Goal: Task Accomplishment & Management: Manage account settings

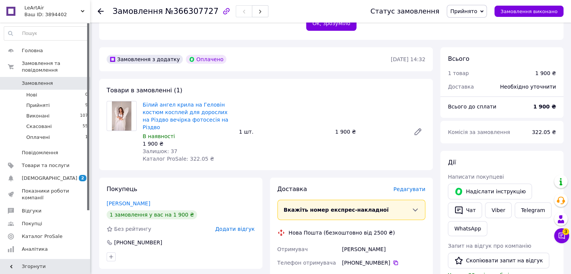
scroll to position [150, 0]
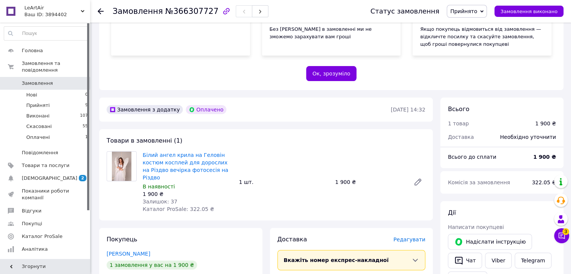
click at [122, 158] on img at bounding box center [122, 166] width 20 height 29
click at [157, 164] on link "Білий ангел крила на Геловін костюм косплей для дорослих на Різдво вечірка фото…" at bounding box center [186, 166] width 86 height 29
click at [46, 162] on span "Товари та послуги" at bounding box center [46, 165] width 48 height 7
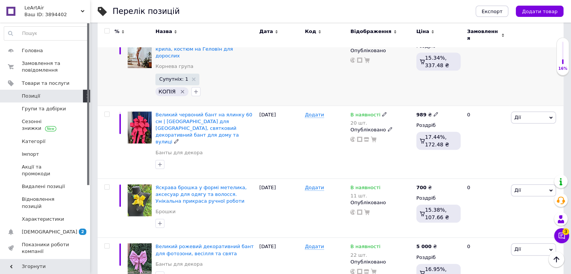
scroll to position [713, 0]
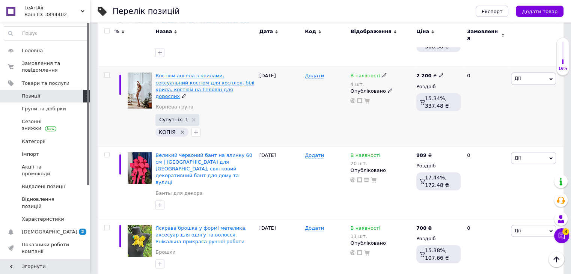
click at [164, 73] on span "Костюм ангела з крилами, сексуальний костюм для косплея, білі крила, костюм на …" at bounding box center [204, 86] width 99 height 26
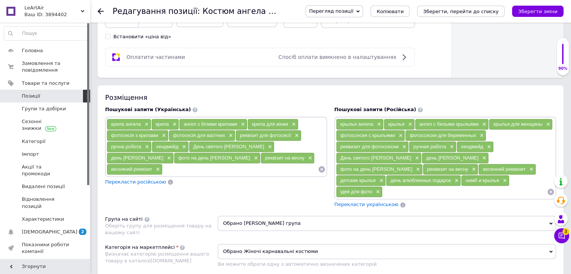
scroll to position [488, 0]
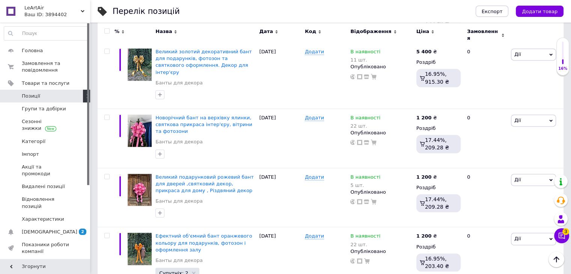
scroll to position [1126, 0]
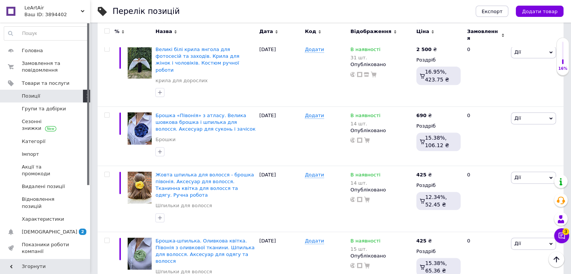
scroll to position [935, 0]
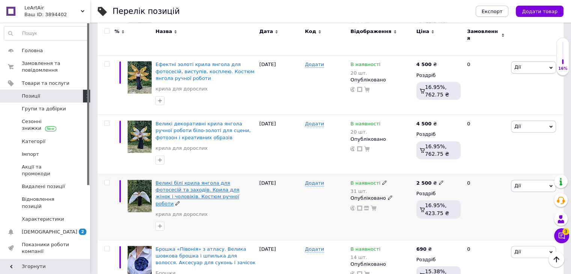
click at [183, 180] on span "Великі білі крила янгола для фотосесій та заходів. Крила для жінок і чоловіків.…" at bounding box center [197, 193] width 84 height 26
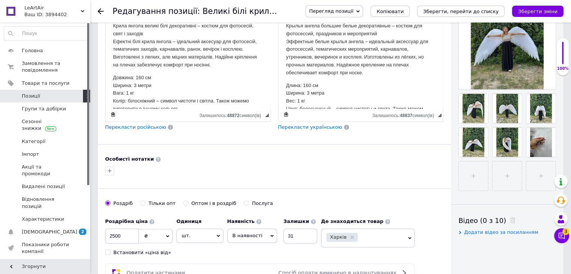
scroll to position [375, 0]
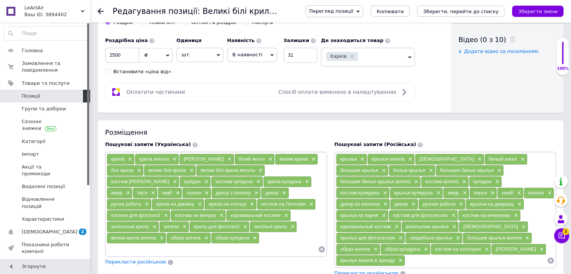
drag, startPoint x: 346, startPoint y: 162, endPoint x: 395, endPoint y: 248, distance: 98.5
click at [395, 248] on div "крылья × крылья ангела × ангел × белый ангел × большие крылья × белые крылья × …" at bounding box center [445, 209] width 219 height 113
copy div "loremi × dolors ametco × adipi × elits doeiu × tempori utlabo × etdol magnaa × …"
